Goal: Book appointment/travel/reservation

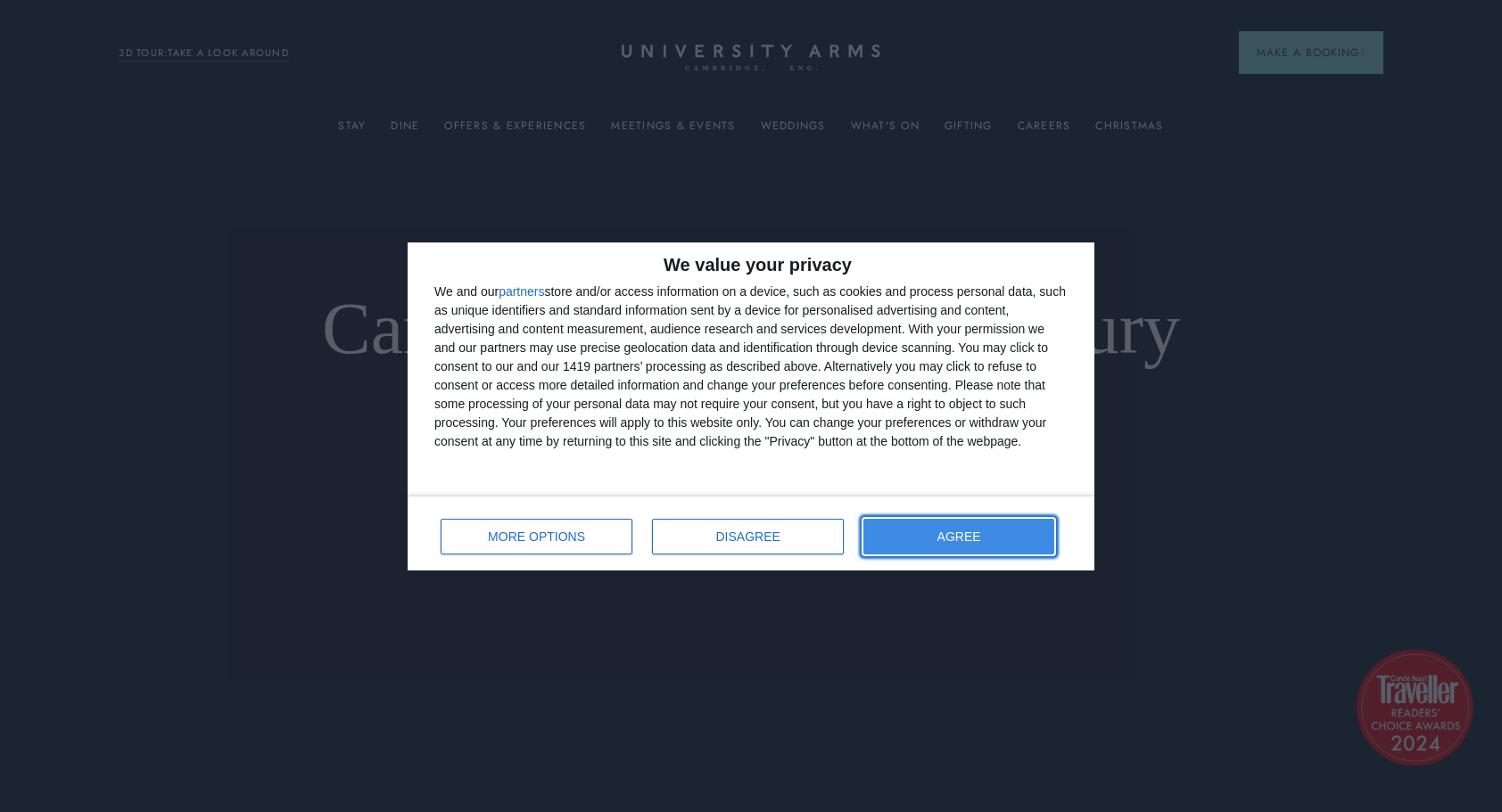
click at [919, 534] on button "AGREE" at bounding box center [958, 536] width 191 height 36
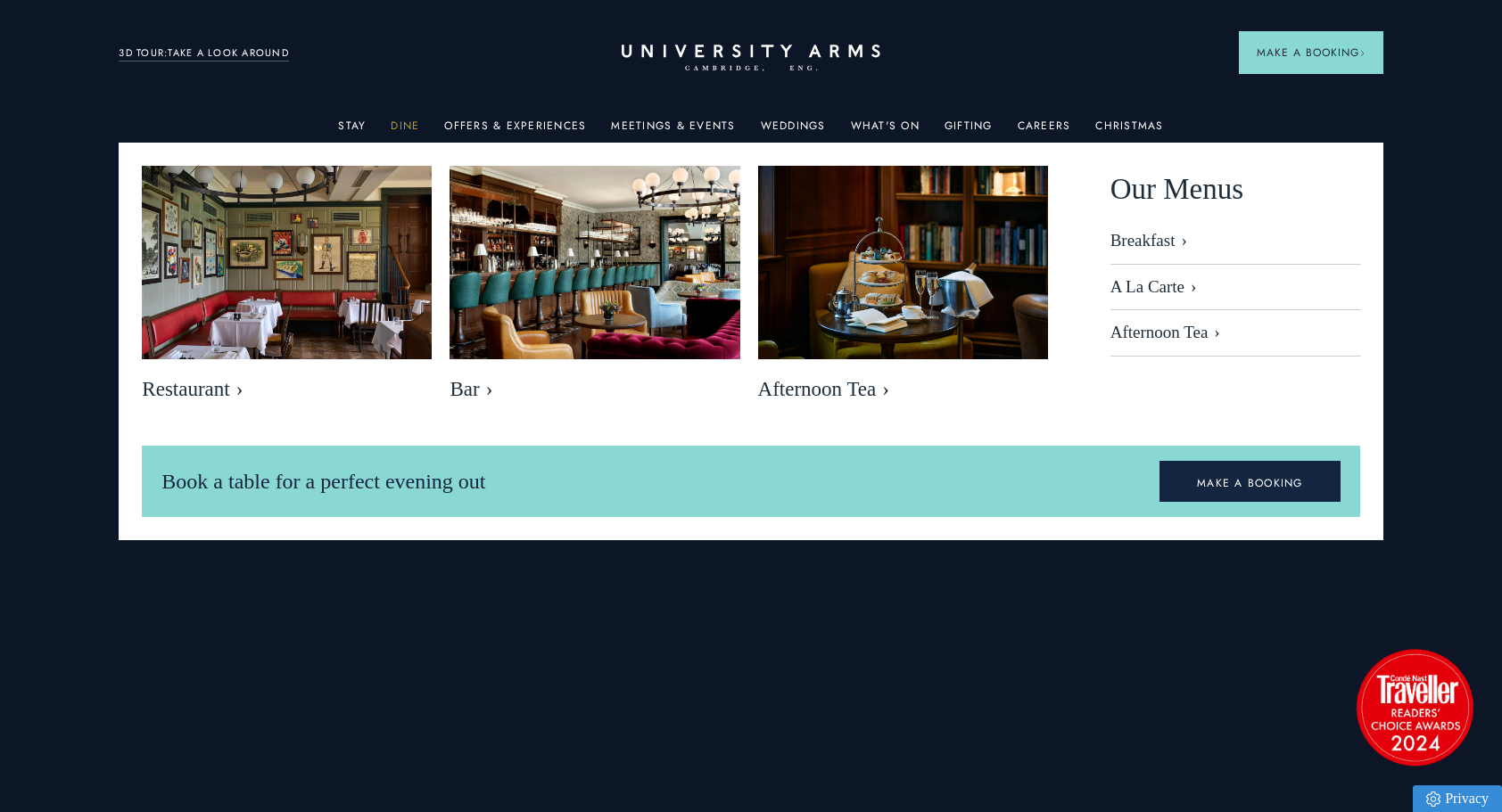
click at [413, 120] on link "Dine" at bounding box center [404, 130] width 28 height 23
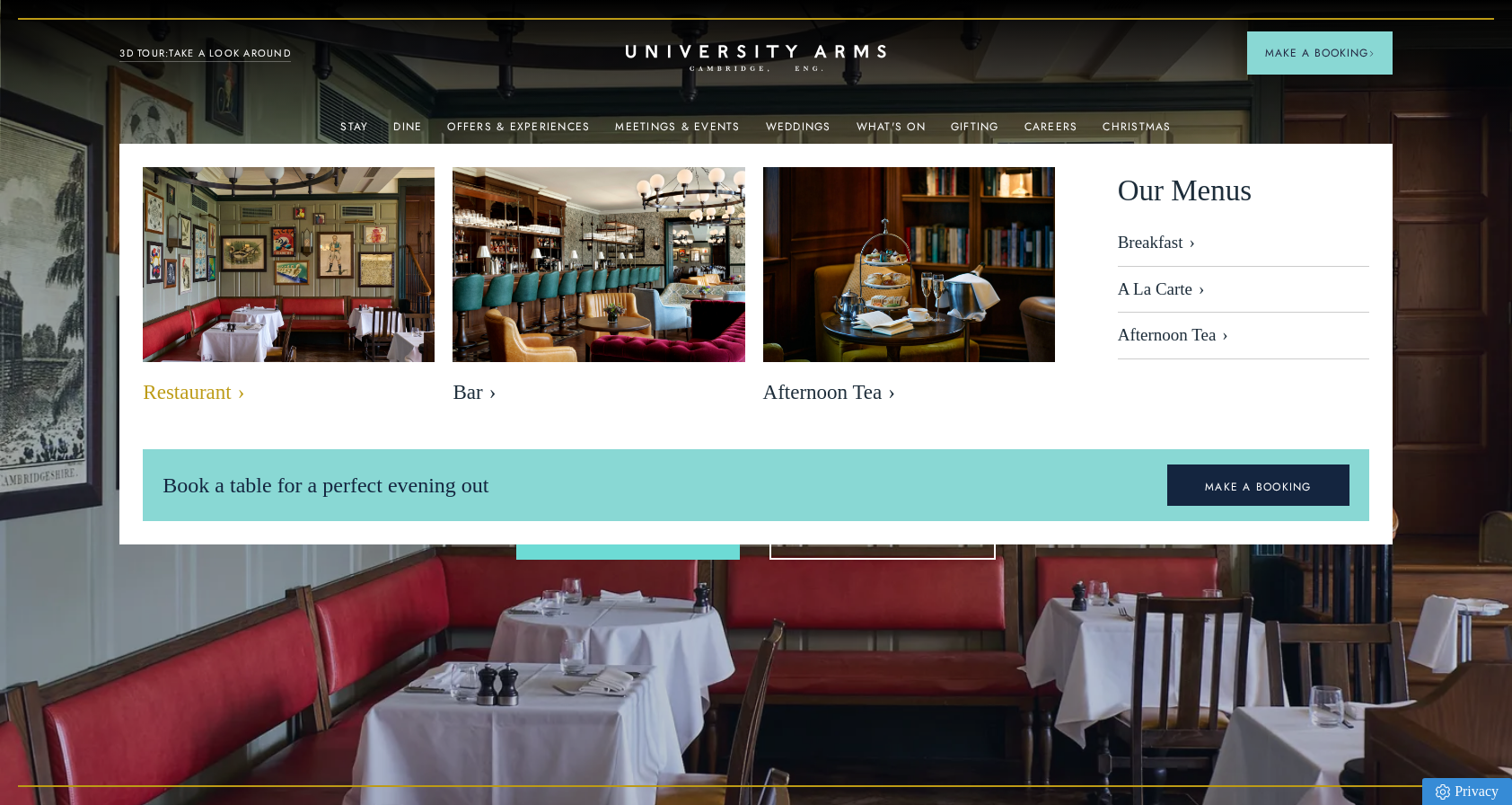
click at [347, 277] on img at bounding box center [288, 264] width 335 height 223
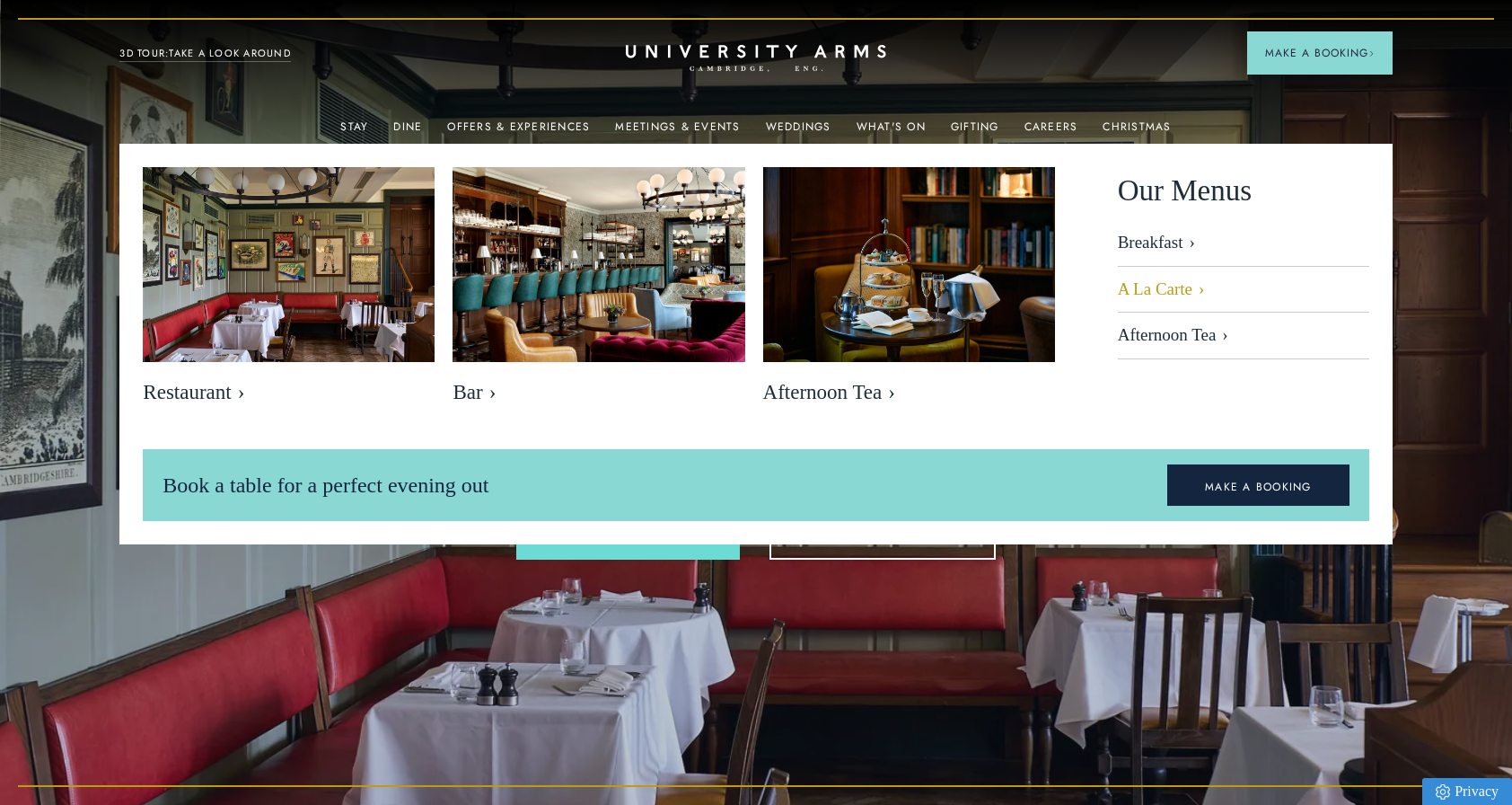
click at [1158, 291] on link "A La Carte" at bounding box center [1244, 289] width 252 height 47
click at [1228, 486] on link "MAKE A BOOKING" at bounding box center [1258, 484] width 182 height 41
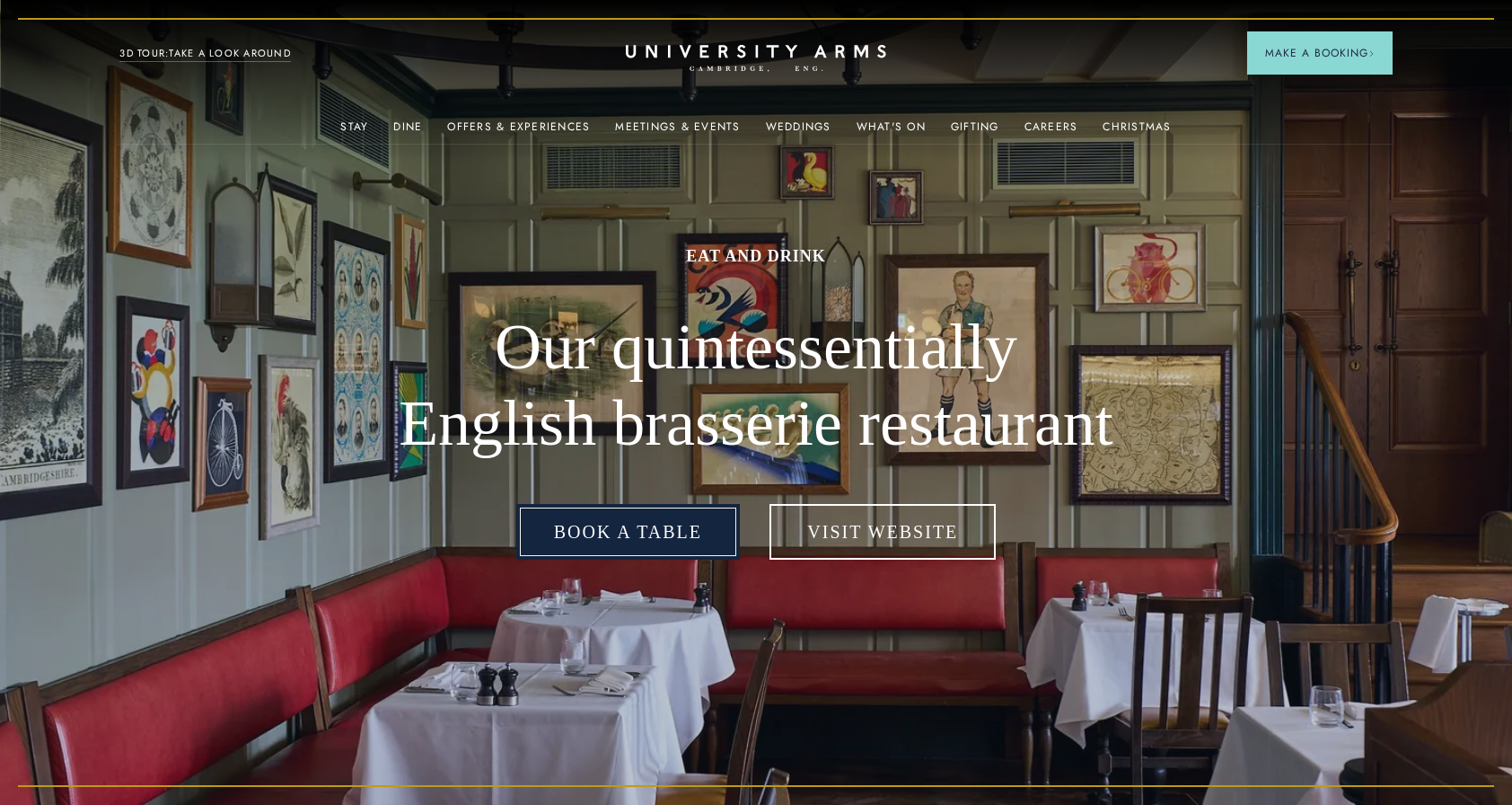
click at [647, 537] on link "Book a table" at bounding box center [627, 531] width 223 height 56
click at [653, 542] on link "Book a table" at bounding box center [627, 531] width 223 height 56
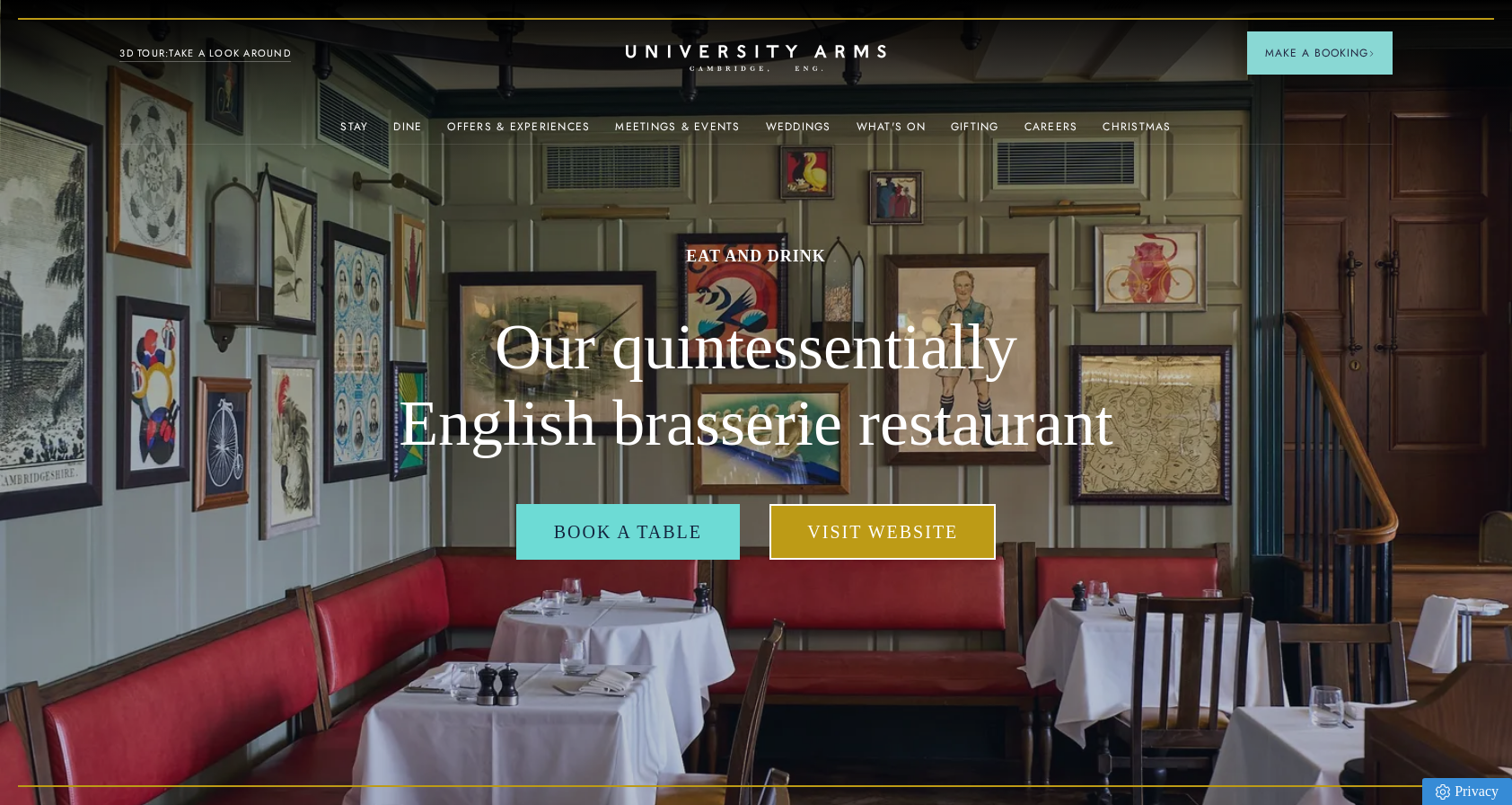
click at [842, 539] on link "Visit Website" at bounding box center [882, 531] width 226 height 56
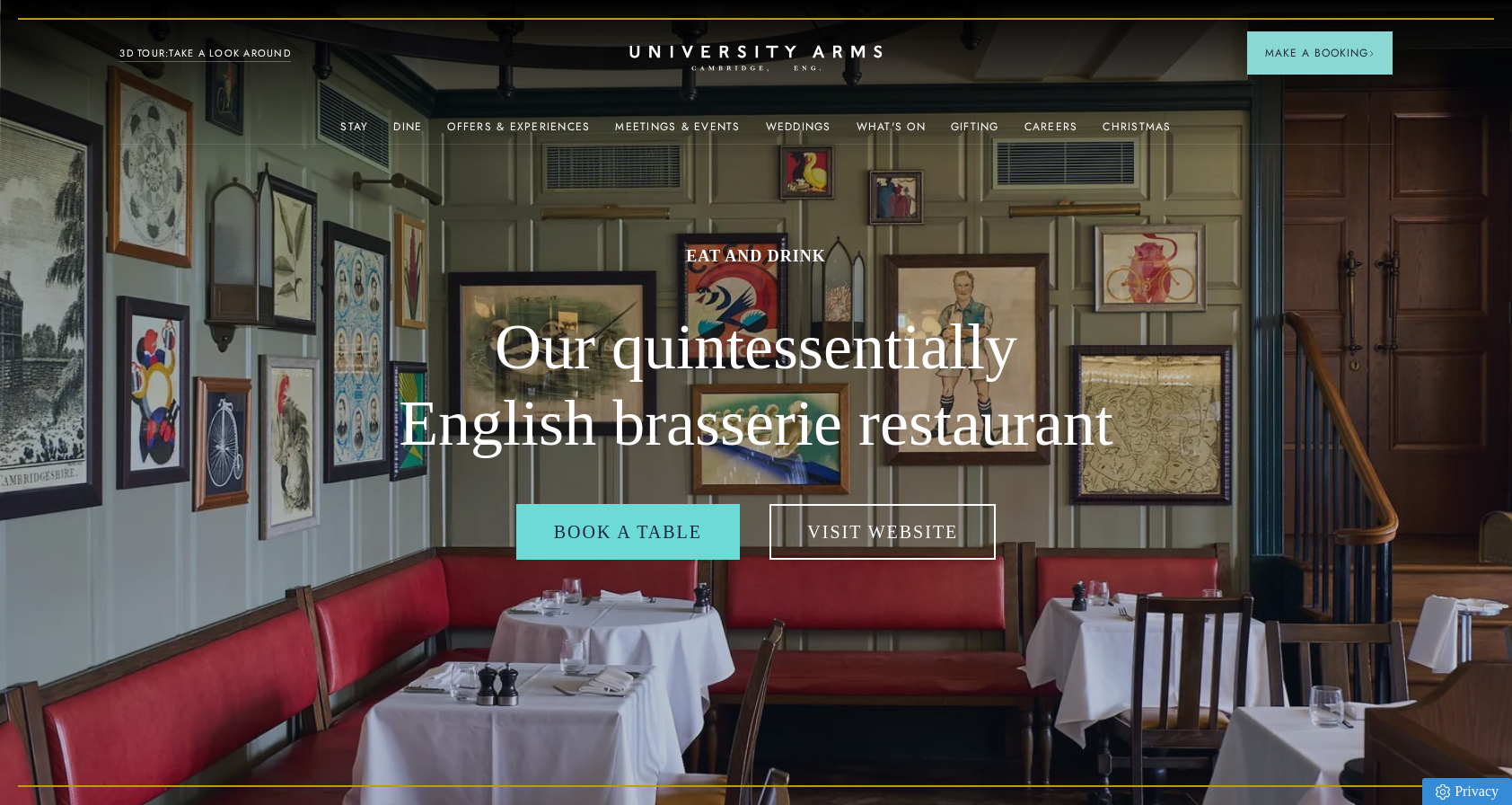
click at [725, 59] on icon "CAMBRIDGE’S LEADING LUXURY HOTEL SINCE [DATE]" at bounding box center [755, 58] width 253 height 27
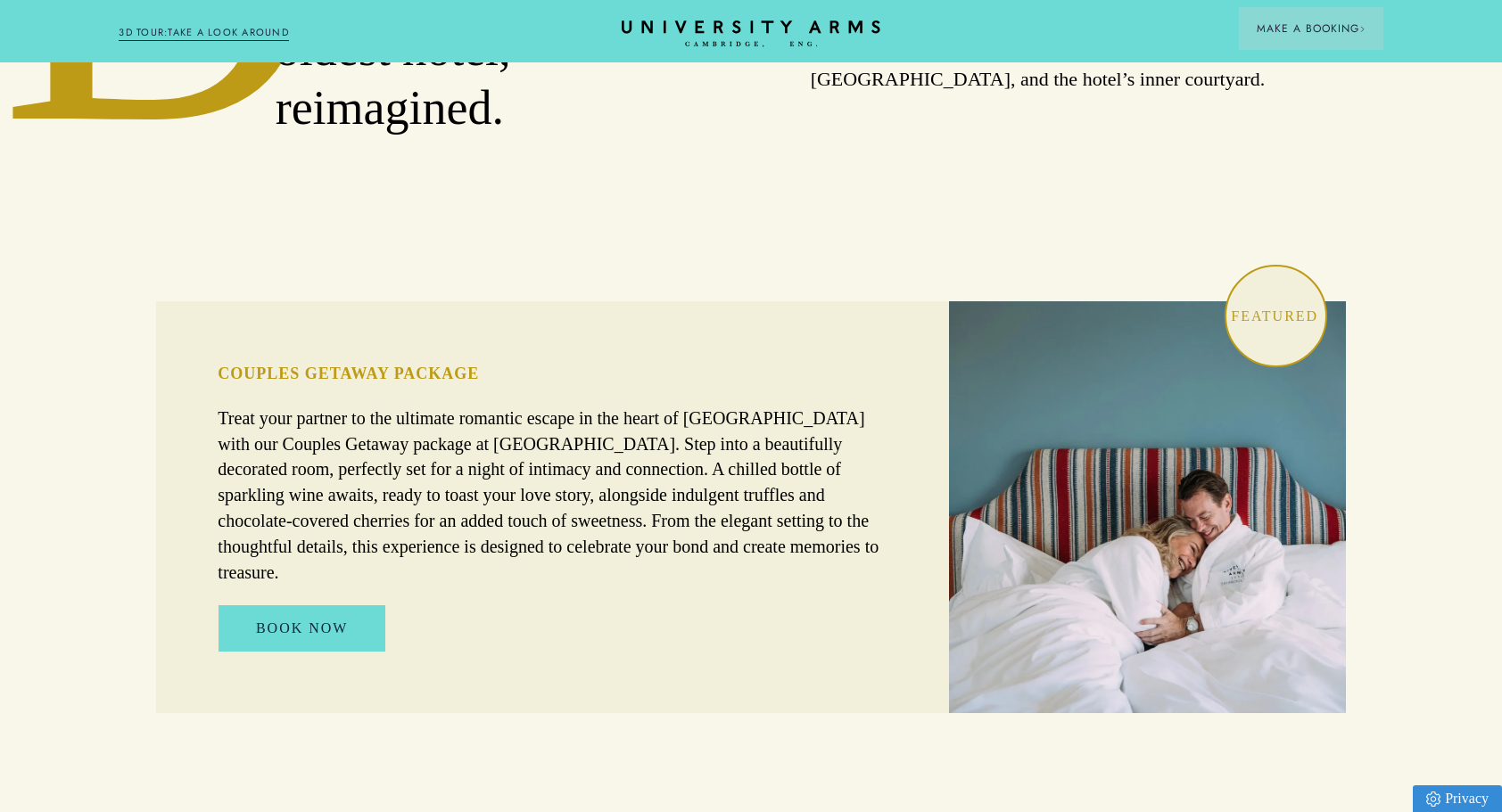
scroll to position [1159, 0]
